Goal: Obtain resource: Obtain resource

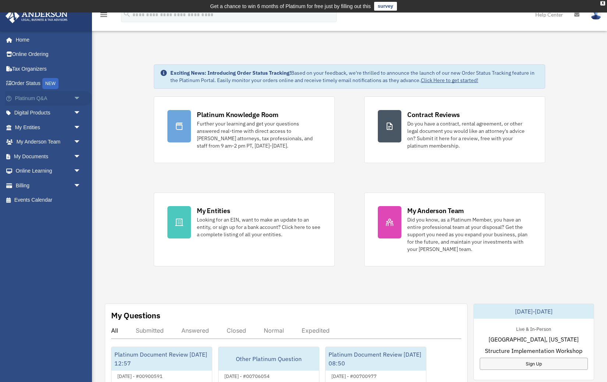
click at [80, 98] on span "arrow_drop_down" at bounding box center [81, 98] width 15 height 15
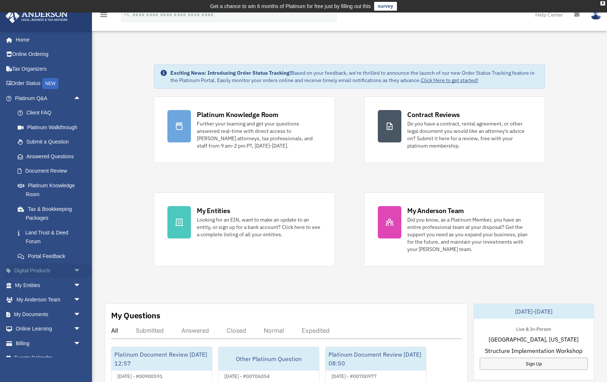
click at [74, 268] on span "arrow_drop_down" at bounding box center [81, 270] width 15 height 15
click at [79, 98] on span "arrow_drop_up" at bounding box center [81, 98] width 15 height 15
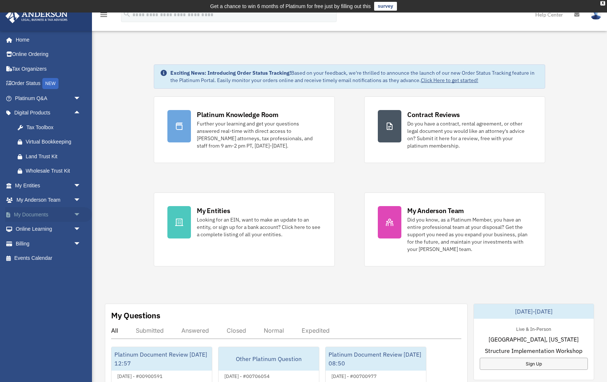
click at [69, 210] on link "My Documents arrow_drop_down" at bounding box center [48, 214] width 87 height 15
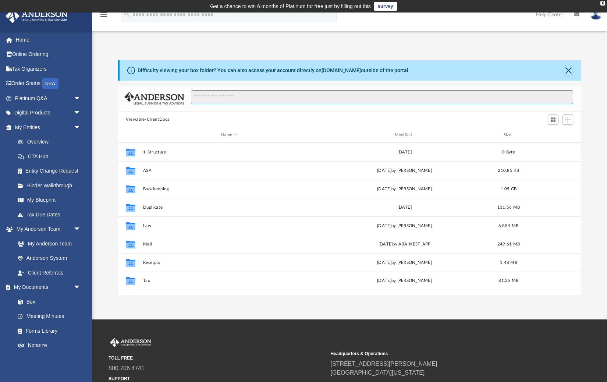
click at [235, 96] on input "Search files and folders" at bounding box center [382, 97] width 382 height 14
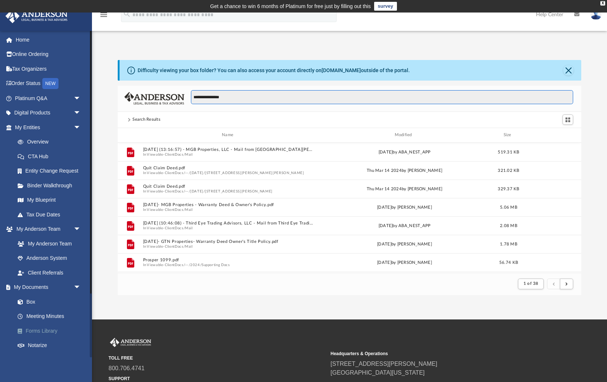
type input "**********"
click at [30, 327] on link "Forms Library" at bounding box center [51, 330] width 82 height 15
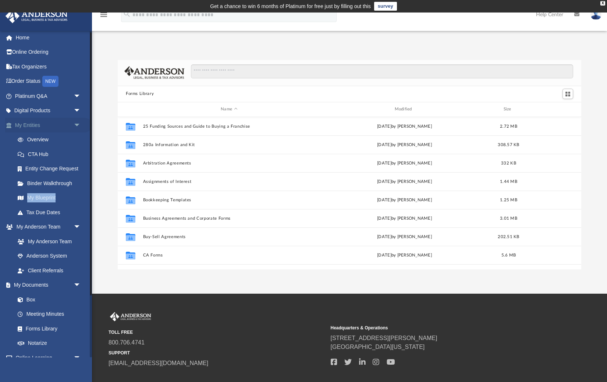
scroll to position [3, 0]
click at [77, 125] on span "arrow_drop_down" at bounding box center [81, 124] width 15 height 15
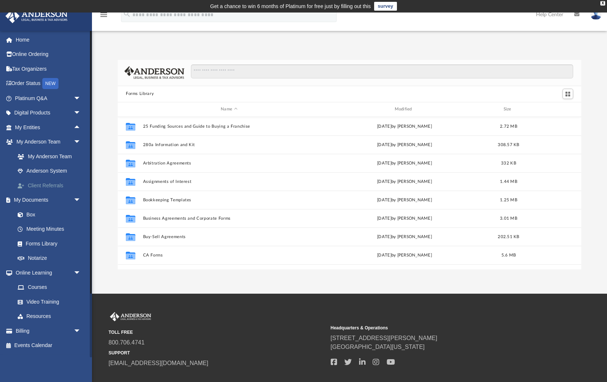
scroll to position [2, 0]
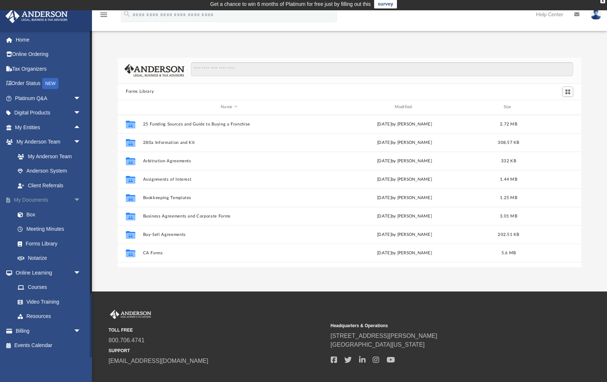
click at [76, 195] on span "arrow_drop_down" at bounding box center [81, 200] width 15 height 15
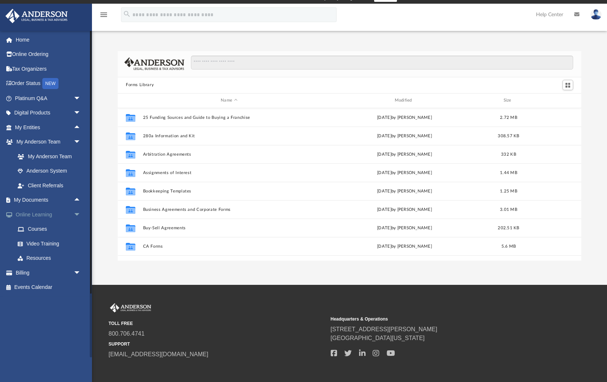
scroll to position [9, 0]
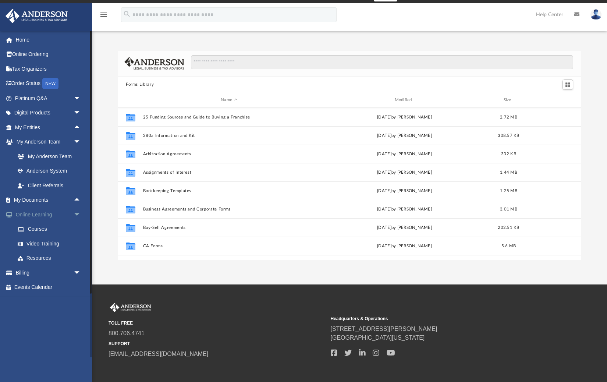
click at [78, 213] on span "arrow_drop_down" at bounding box center [81, 214] width 15 height 15
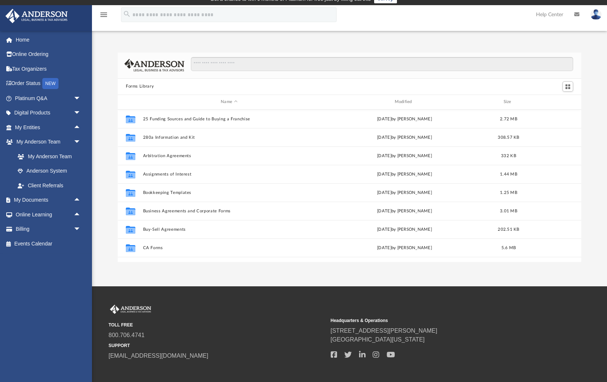
scroll to position [0, 0]
click at [232, 68] on input "Search files and folders" at bounding box center [382, 64] width 382 height 14
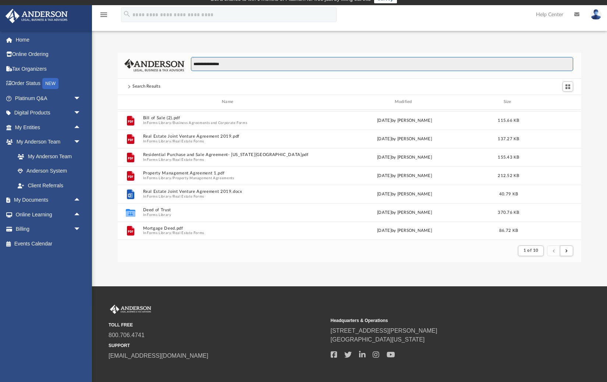
scroll to position [789, 0]
type input "**********"
click at [566, 254] on button "submit" at bounding box center [566, 250] width 13 height 11
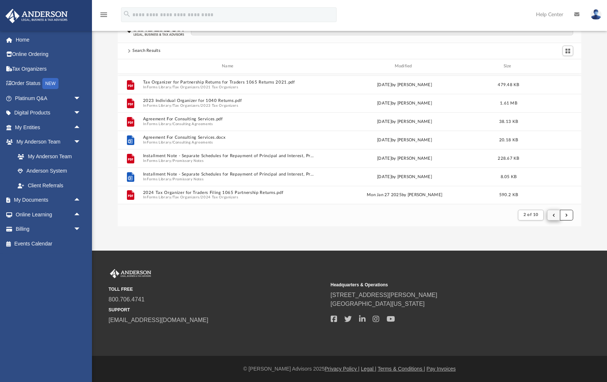
scroll to position [43, 0]
click at [563, 215] on button "submit" at bounding box center [566, 215] width 13 height 11
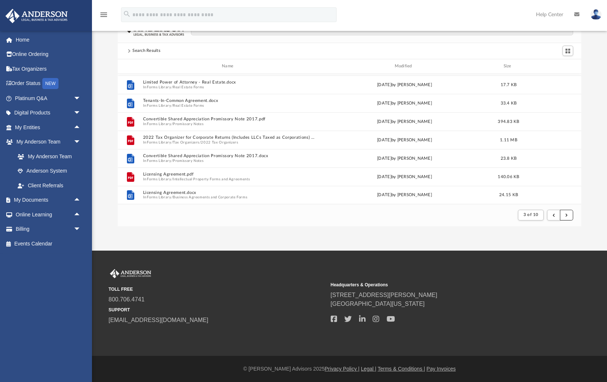
scroll to position [789, 0]
click at [568, 213] on button "submit" at bounding box center [566, 215] width 13 height 11
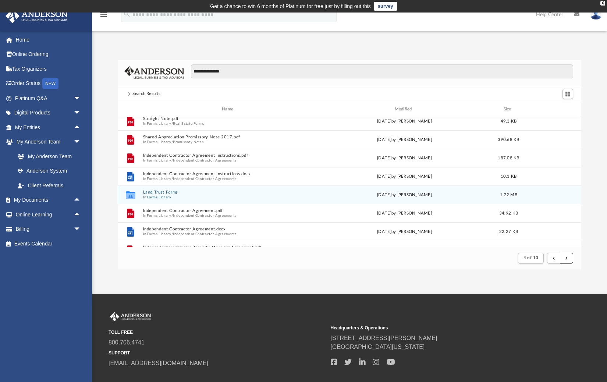
scroll to position [0, 0]
click at [200, 191] on button "Land Trust Forms" at bounding box center [229, 192] width 172 height 5
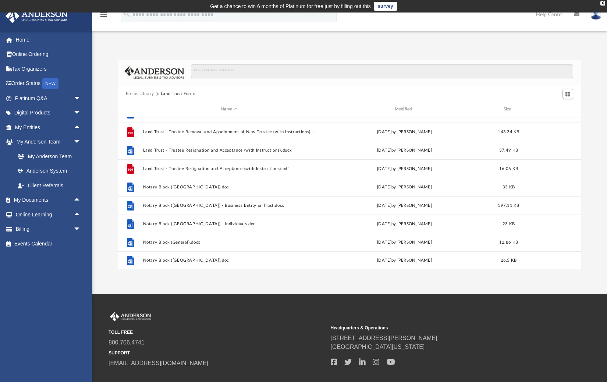
click at [138, 96] on button "Forms Library" at bounding box center [140, 93] width 28 height 7
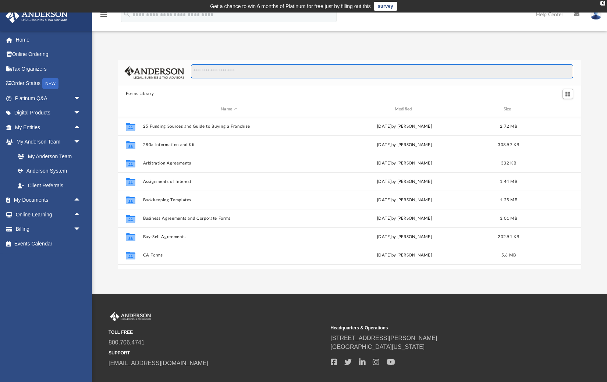
click at [240, 74] on input "Search files and folders" at bounding box center [382, 71] width 382 height 14
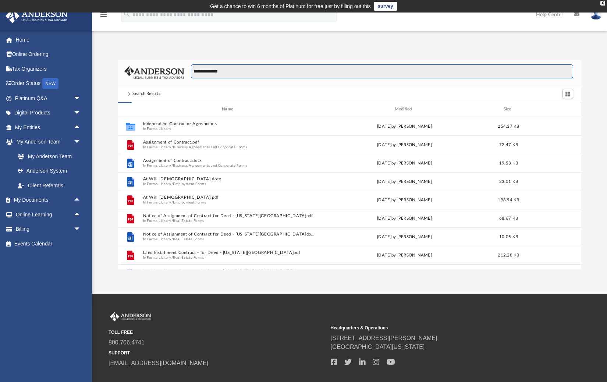
type input "**********"
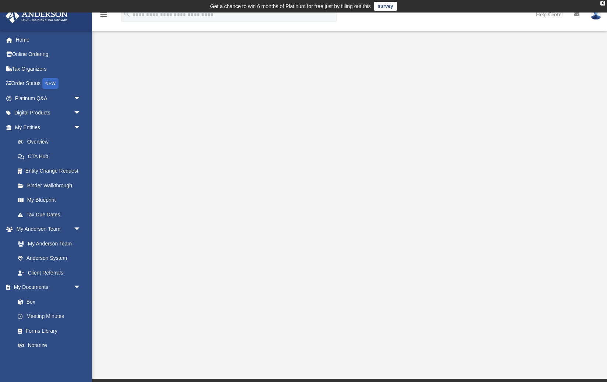
scroll to position [4, 0]
